Goal: Task Accomplishment & Management: Manage account settings

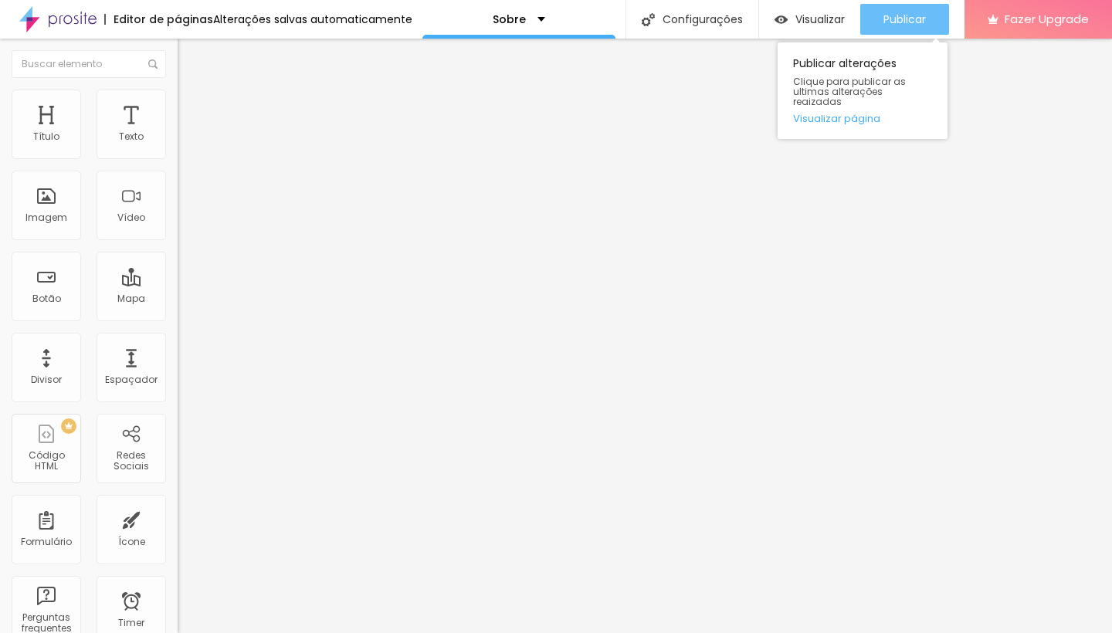
click at [900, 17] on span "Publicar" at bounding box center [904, 19] width 42 height 12
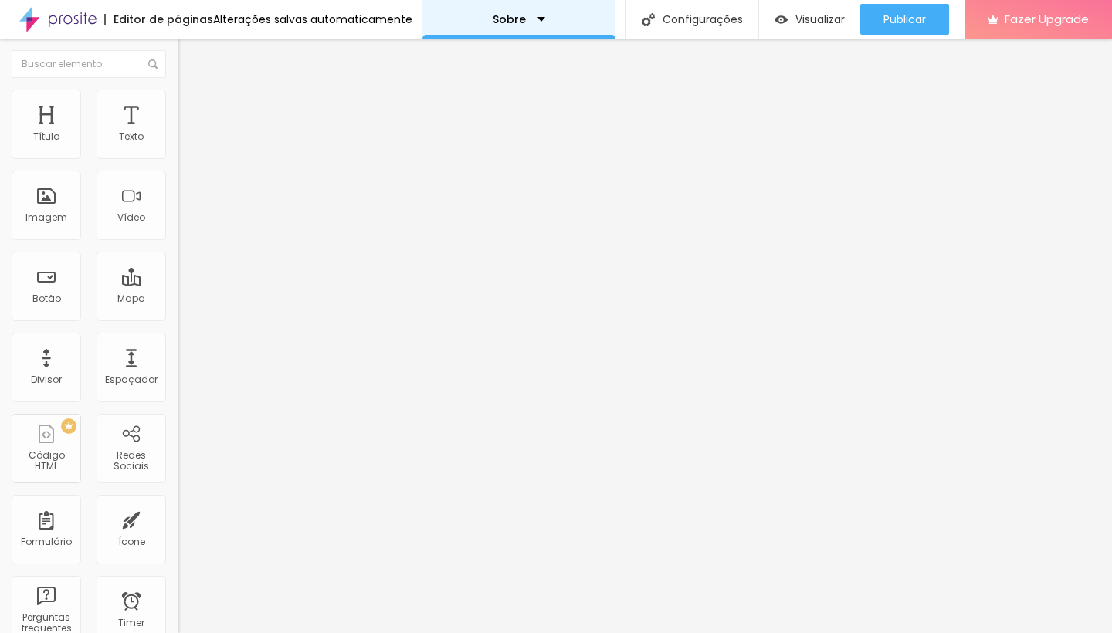
click at [534, 14] on div "Sobre" at bounding box center [519, 19] width 53 height 11
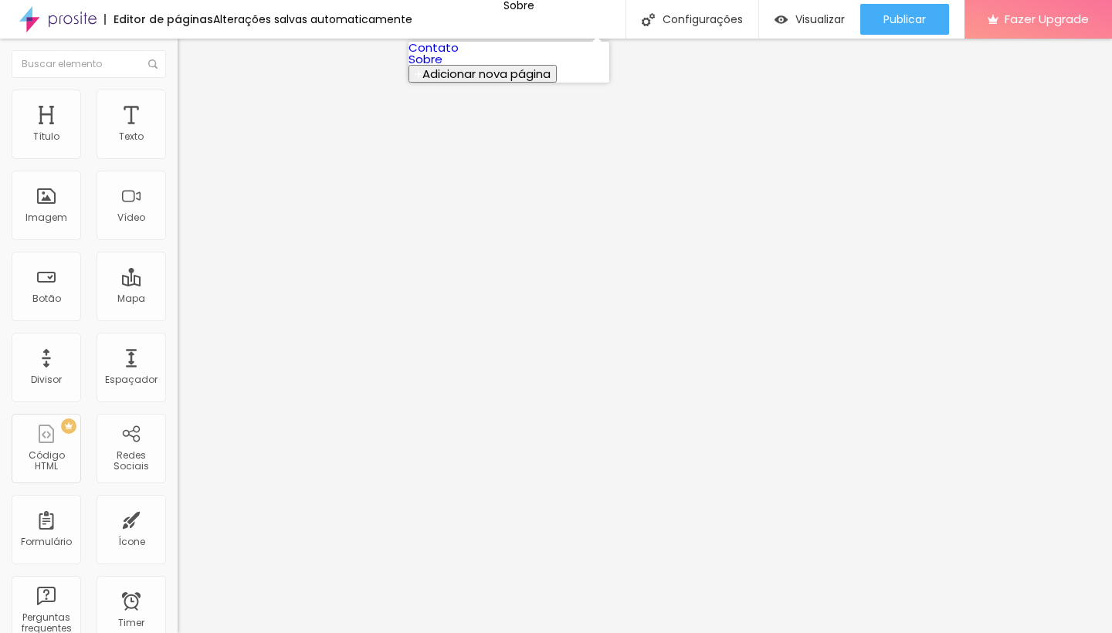
click at [459, 55] on link "Contato" at bounding box center [434, 47] width 50 height 16
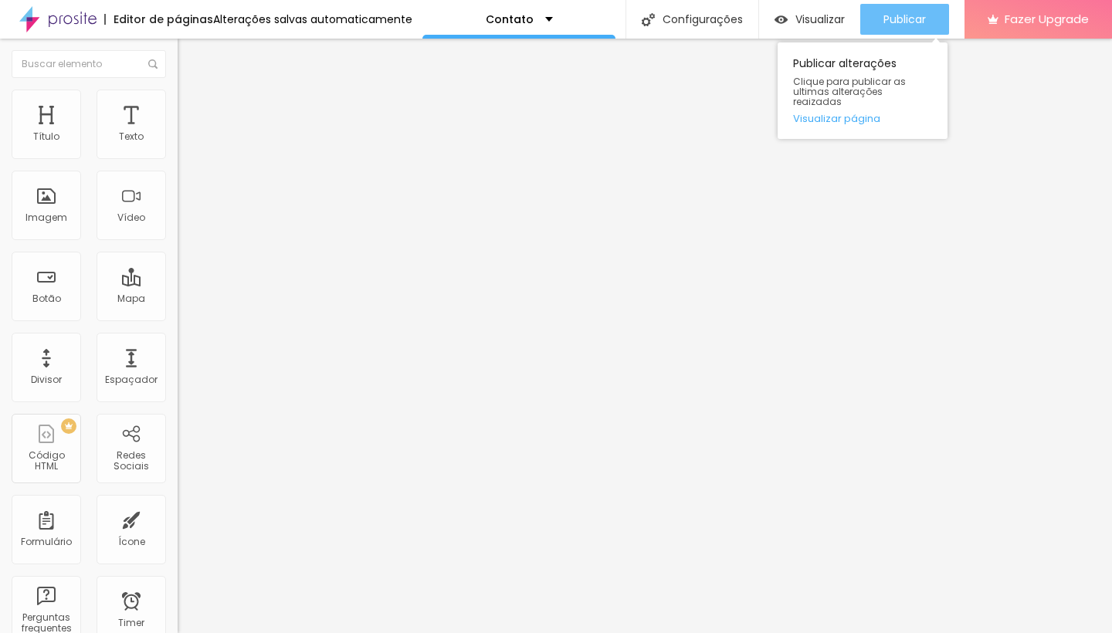
click at [904, 25] on span "Publicar" at bounding box center [904, 19] width 42 height 12
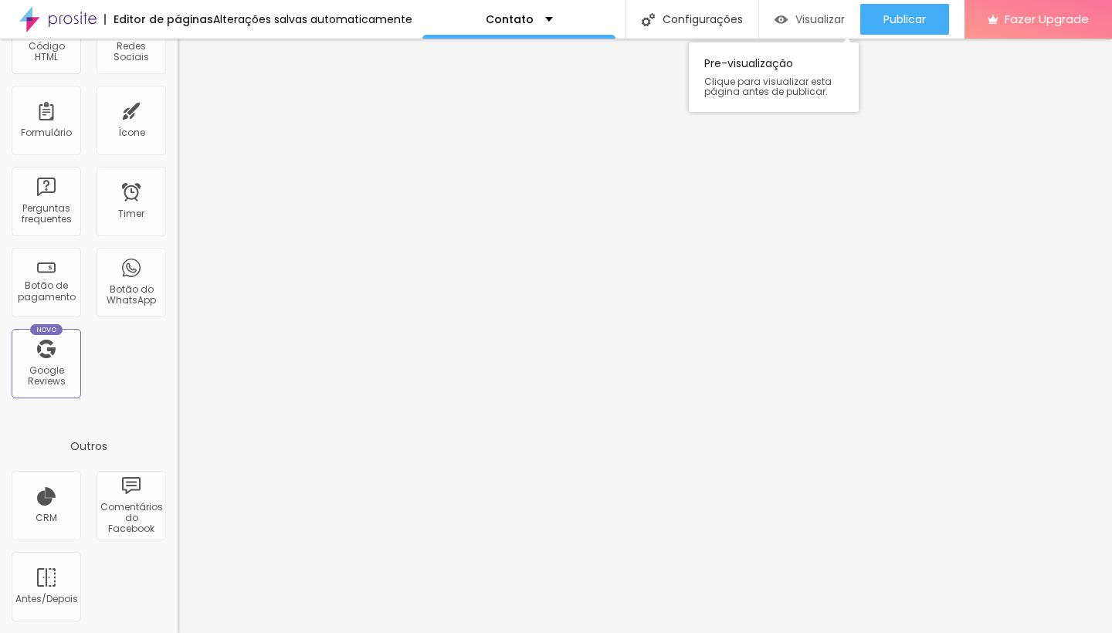
click at [810, 17] on span "Visualizar" at bounding box center [819, 19] width 49 height 12
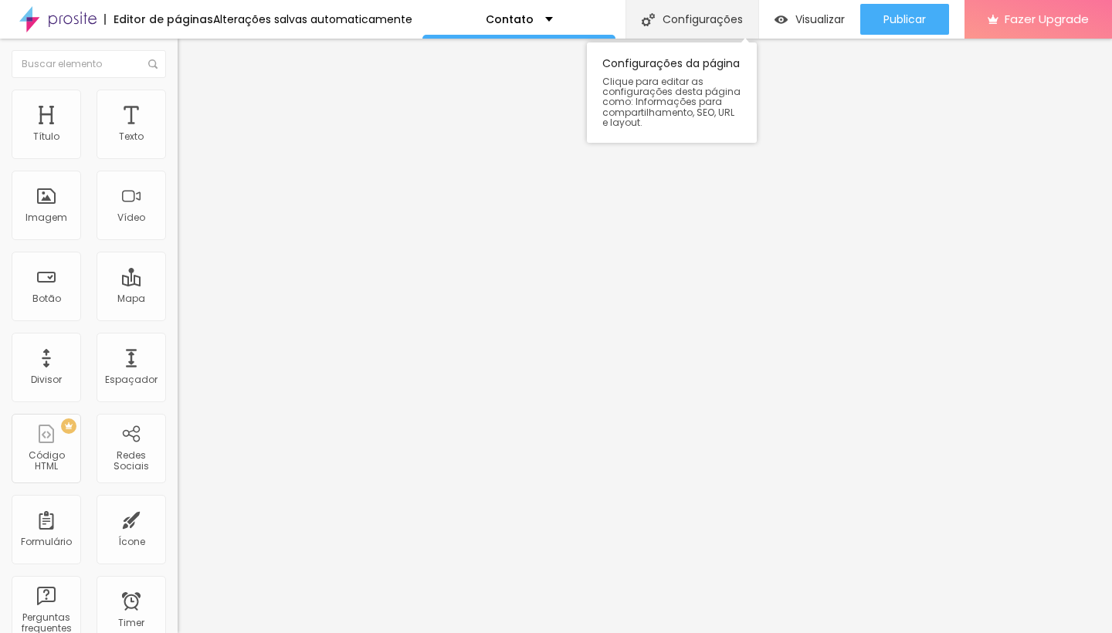
click at [725, 18] on div "Configurações" at bounding box center [692, 19] width 133 height 39
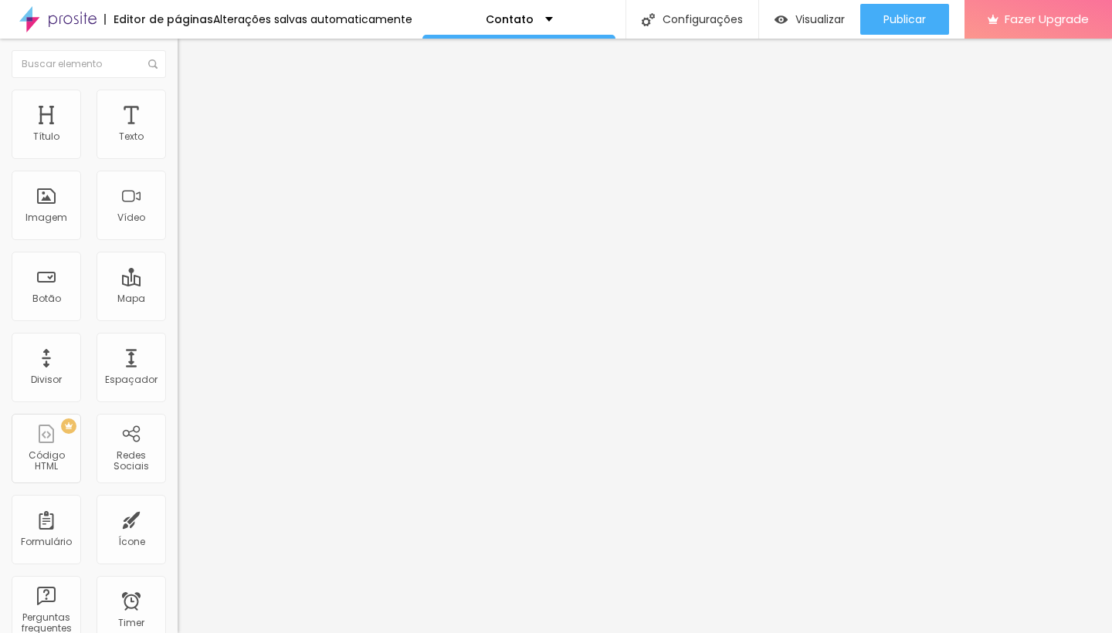
click at [544, 18] on div "Contato" at bounding box center [518, 19] width 193 height 39
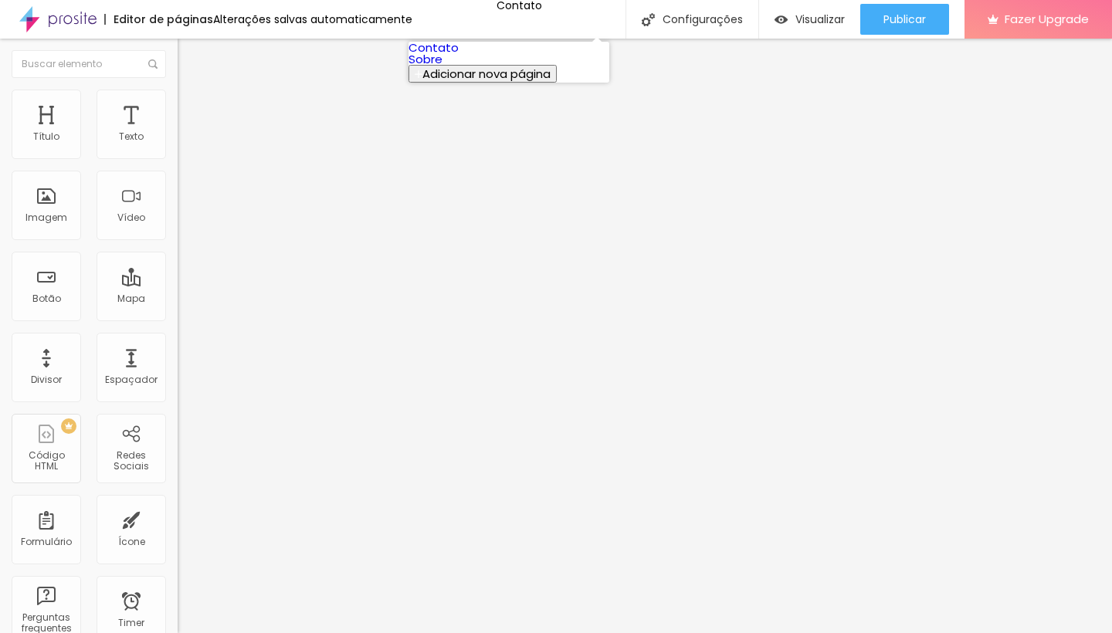
click at [443, 67] on link "Sobre" at bounding box center [426, 59] width 34 height 16
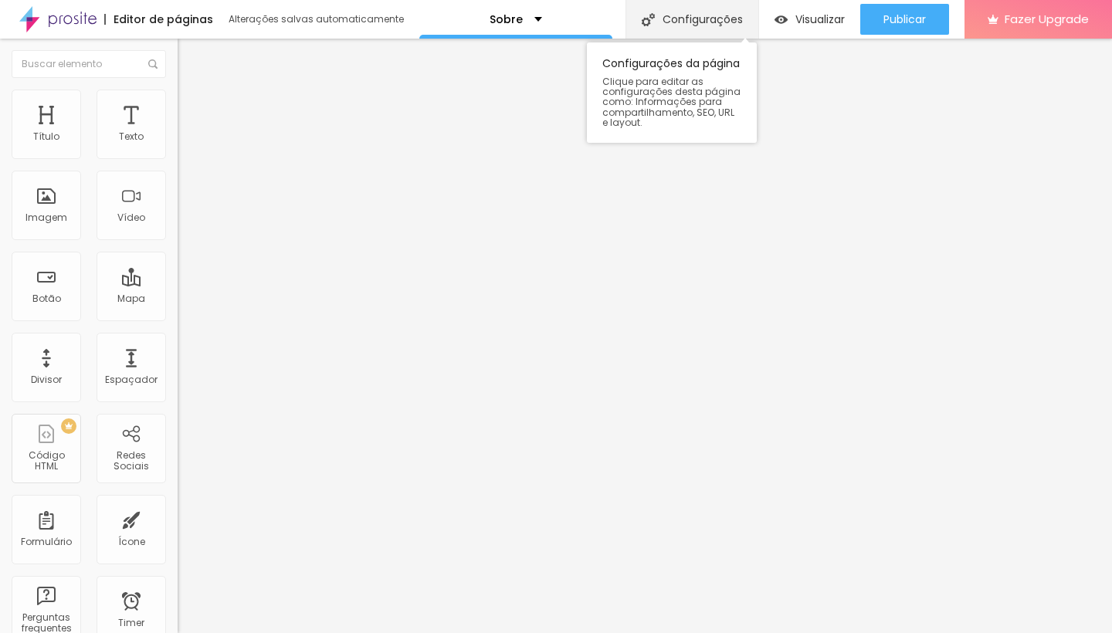
click at [687, 23] on div "Configurações" at bounding box center [692, 19] width 133 height 39
